Goal: Find specific page/section: Find specific page/section

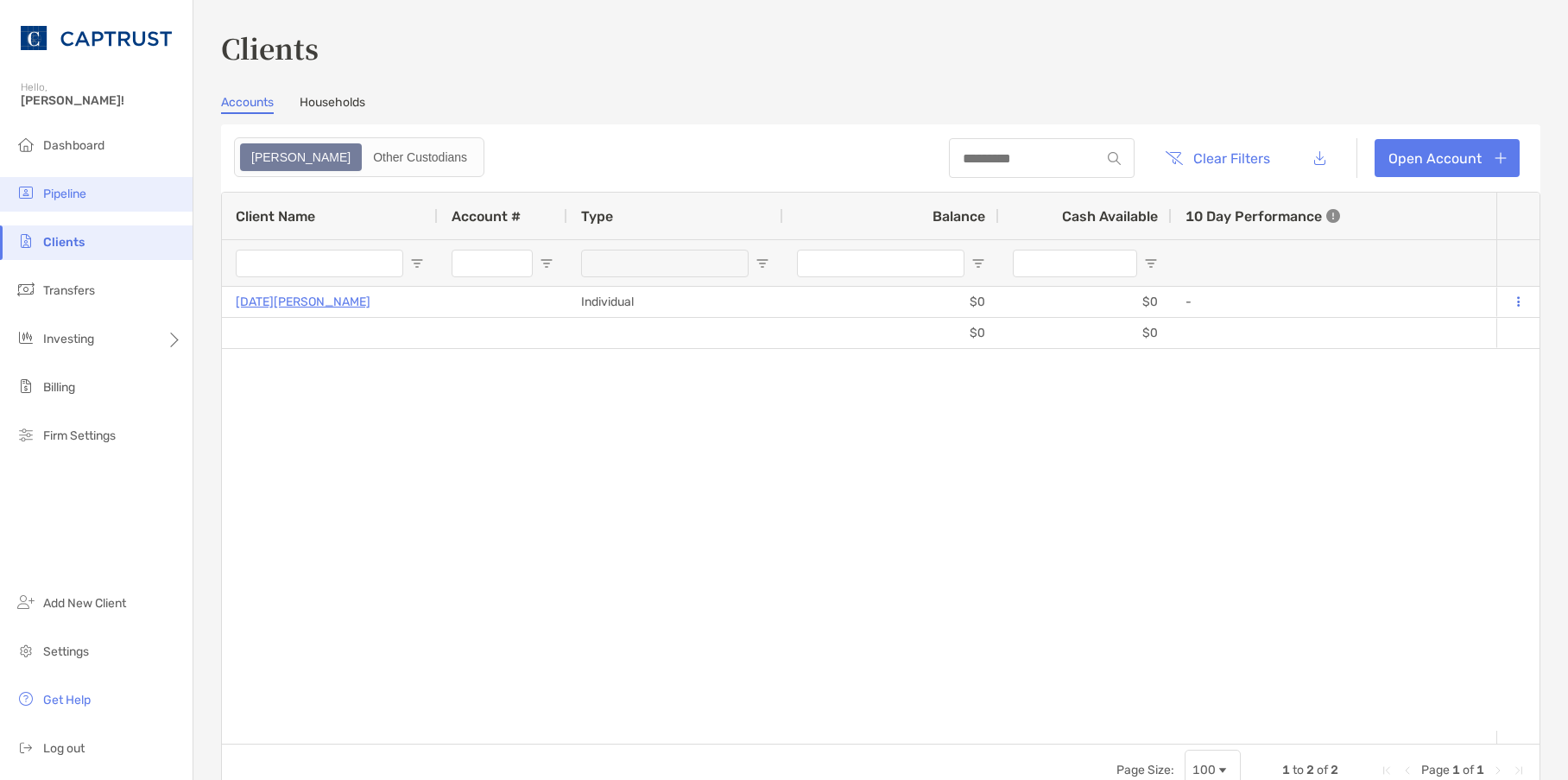
click at [64, 189] on span "Pipeline" at bounding box center [64, 193] width 43 height 14
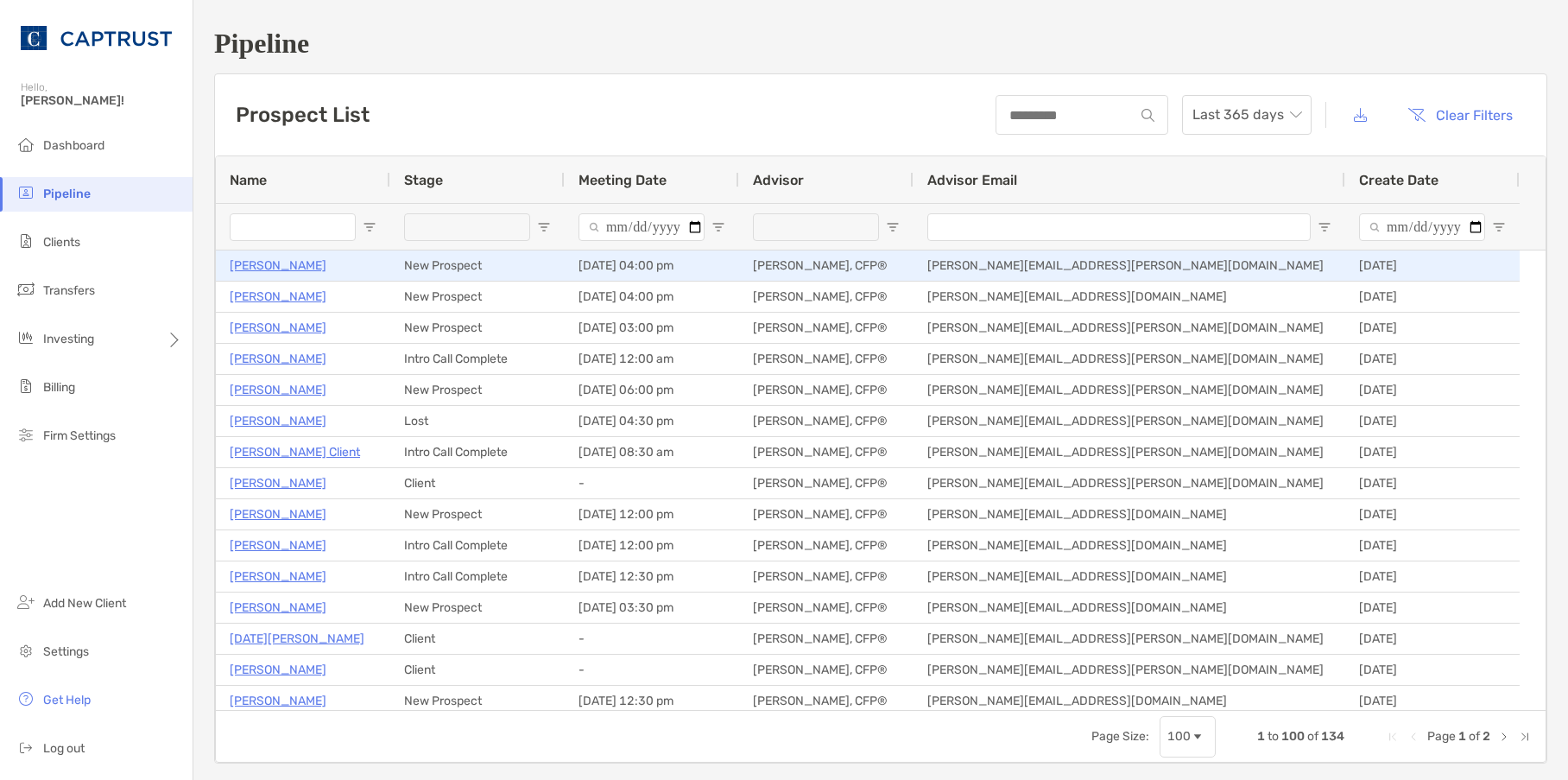
click at [282, 271] on p "[PERSON_NAME]" at bounding box center [278, 265] width 97 height 21
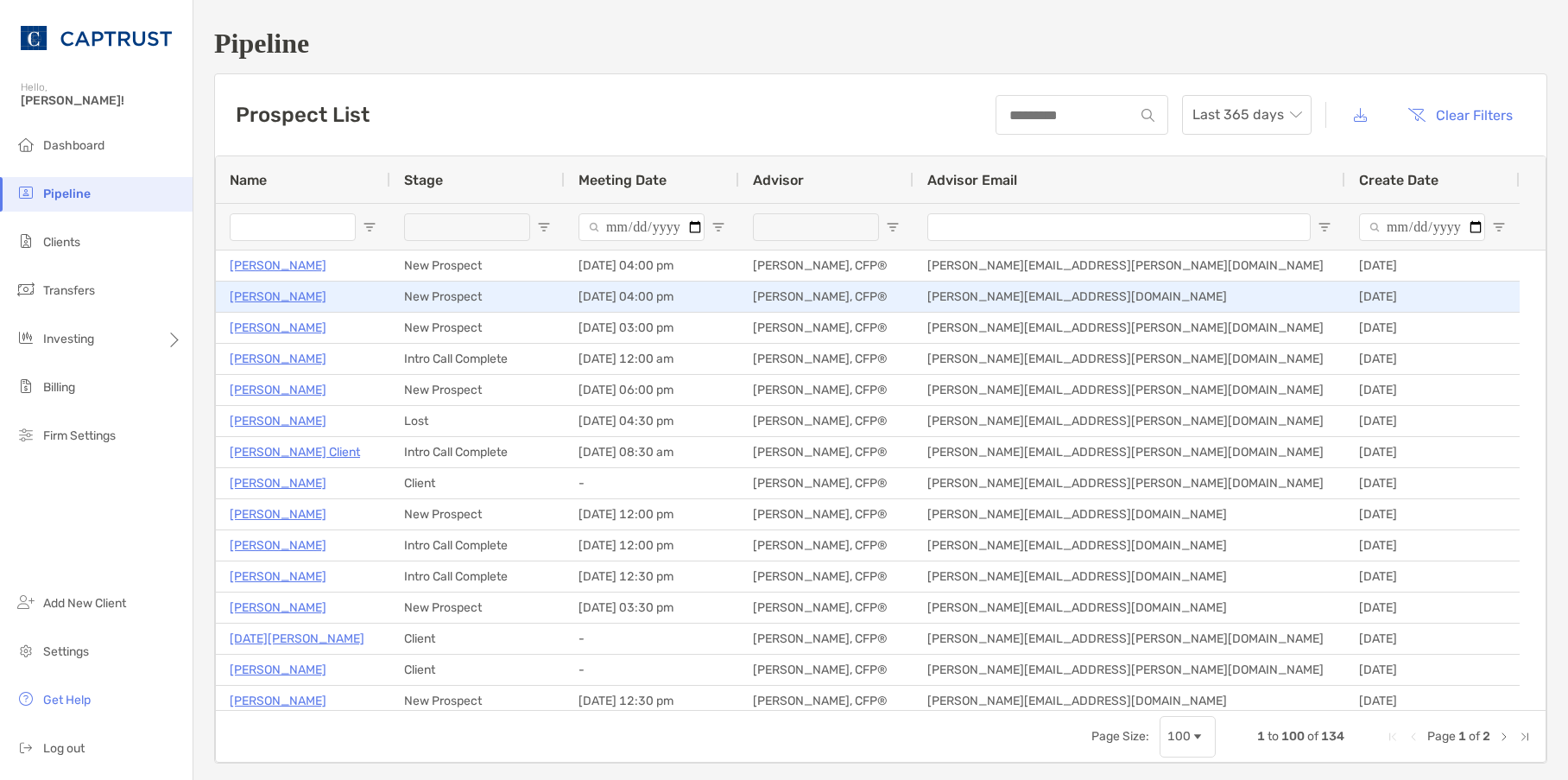
click at [268, 296] on p "[PERSON_NAME]" at bounding box center [278, 297] width 97 height 21
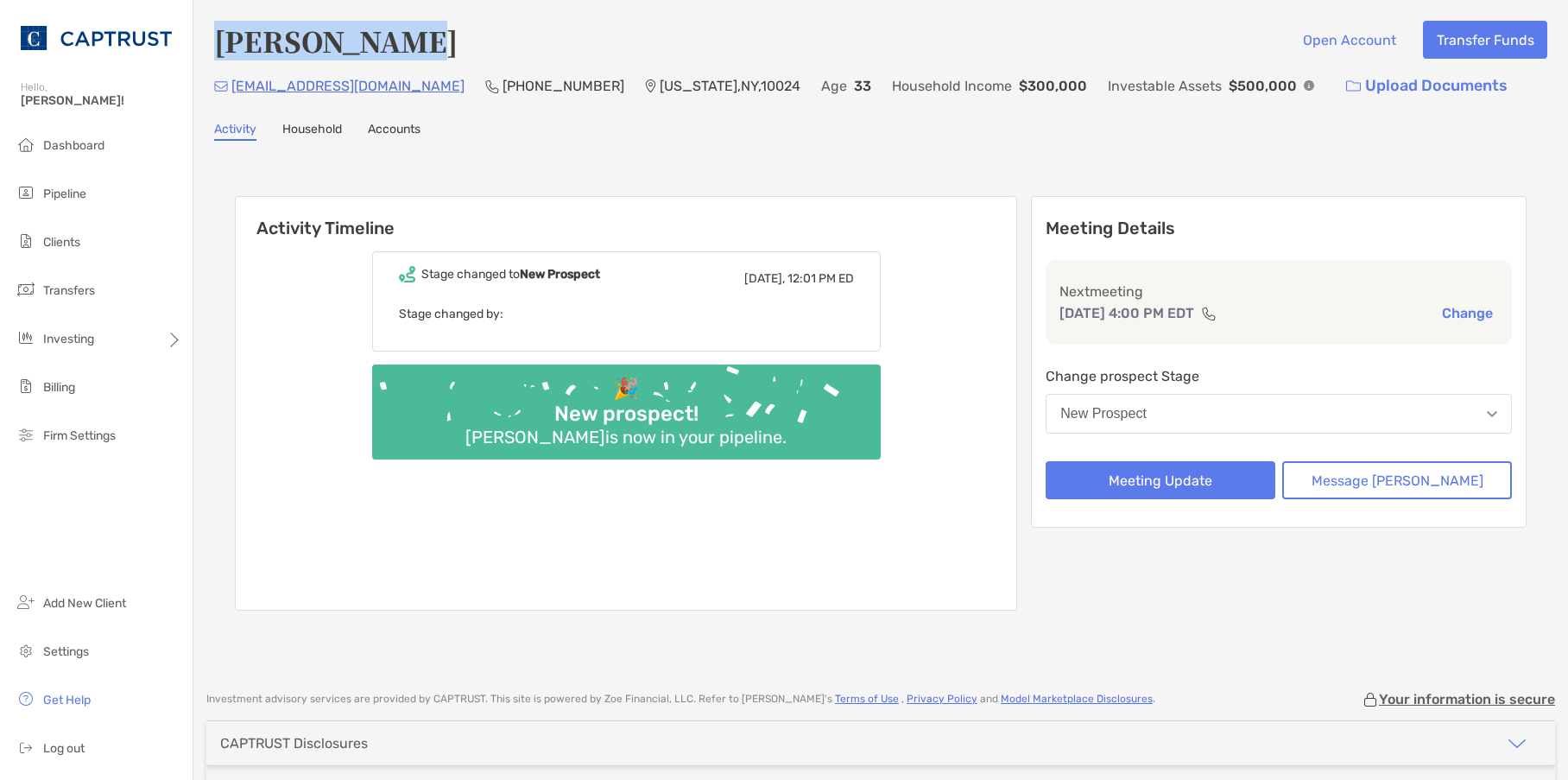
drag, startPoint x: 421, startPoint y: 42, endPoint x: 218, endPoint y: 48, distance: 203.1
click at [218, 48] on div "Signe Conway Open Account Transfer Funds" at bounding box center [881, 40] width 1333 height 40
copy h4 "Signe Conway"
drag, startPoint x: 660, startPoint y: 44, endPoint x: 756, endPoint y: 40, distance: 96.1
click at [662, 44] on div "Signe Conway Open Account Transfer Funds" at bounding box center [881, 40] width 1333 height 40
